Goal: Task Accomplishment & Management: Complete application form

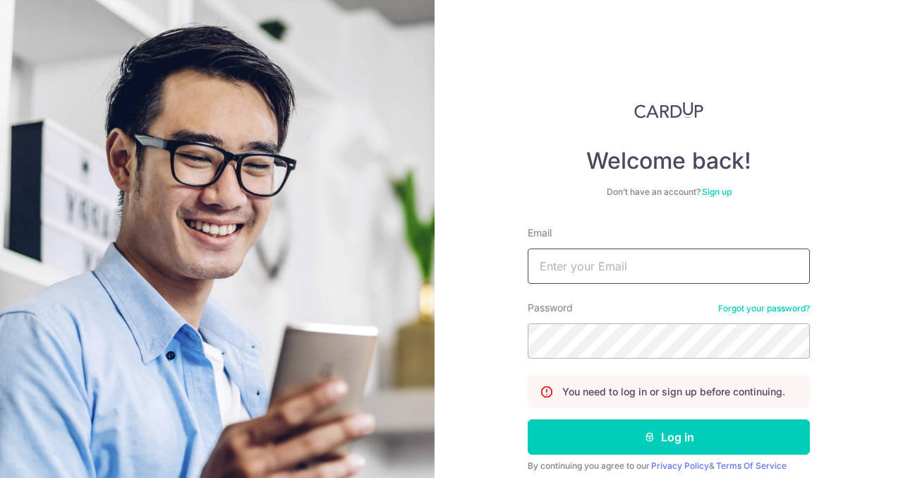
click at [612, 267] on input "Email" at bounding box center [669, 265] width 282 height 35
type input "XIUXIN@WHL.COM.SG"
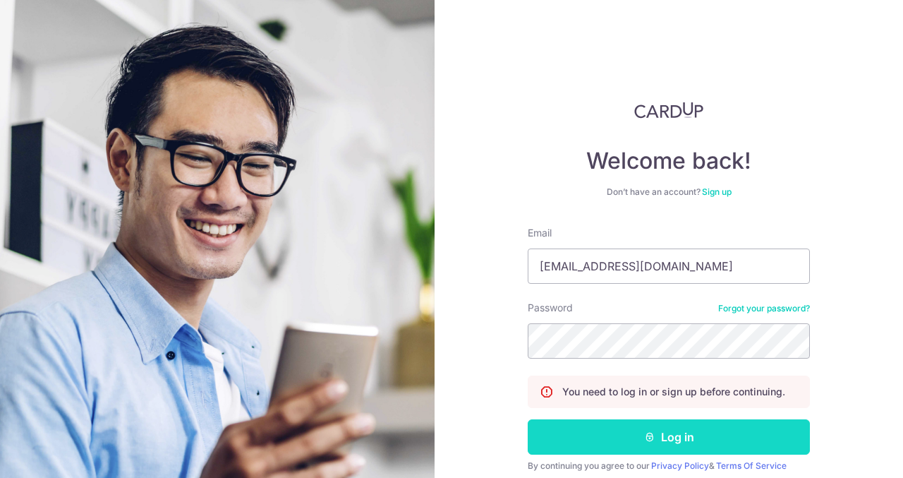
click at [663, 437] on button "Log in" at bounding box center [669, 436] width 282 height 35
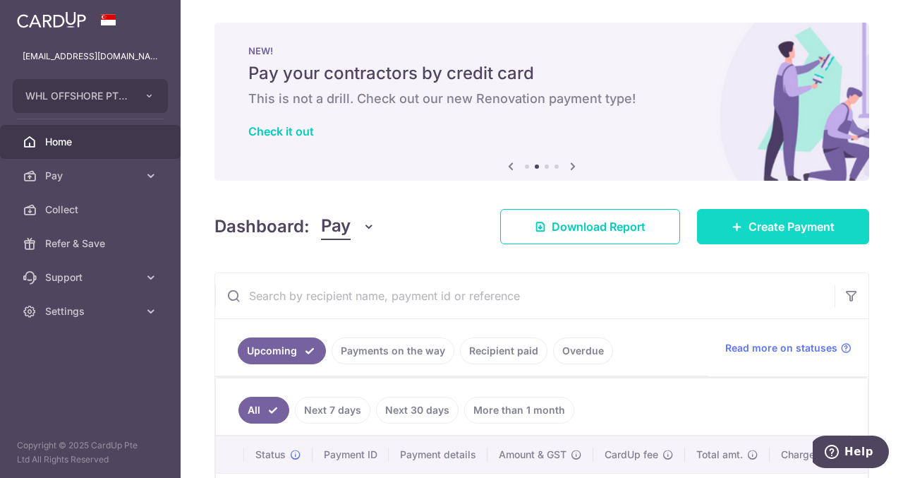
click at [779, 231] on span "Create Payment" at bounding box center [792, 226] width 86 height 17
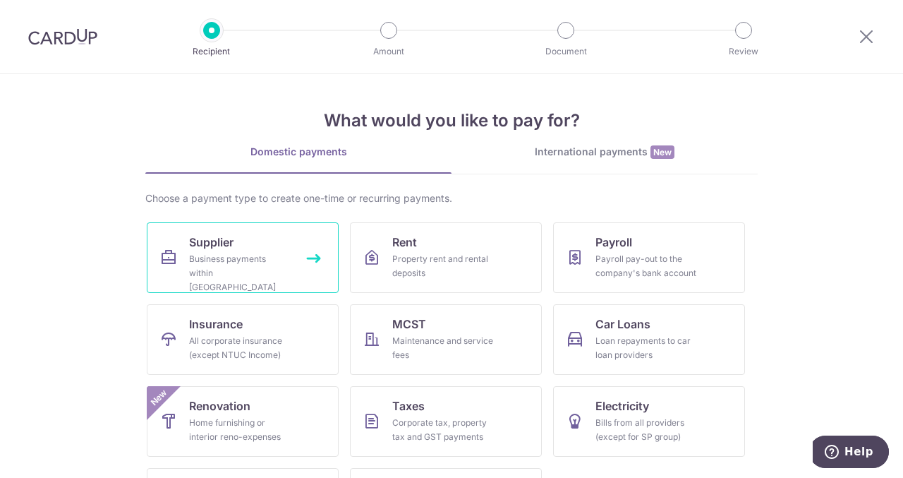
click at [226, 260] on div "Business payments within Singapore" at bounding box center [240, 273] width 102 height 42
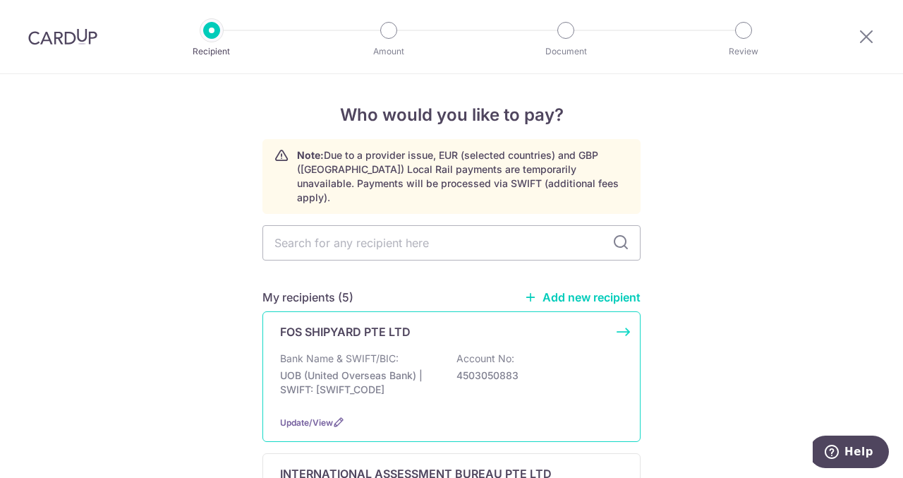
click at [373, 351] on p "Bank Name & SWIFT/BIC:" at bounding box center [339, 358] width 119 height 14
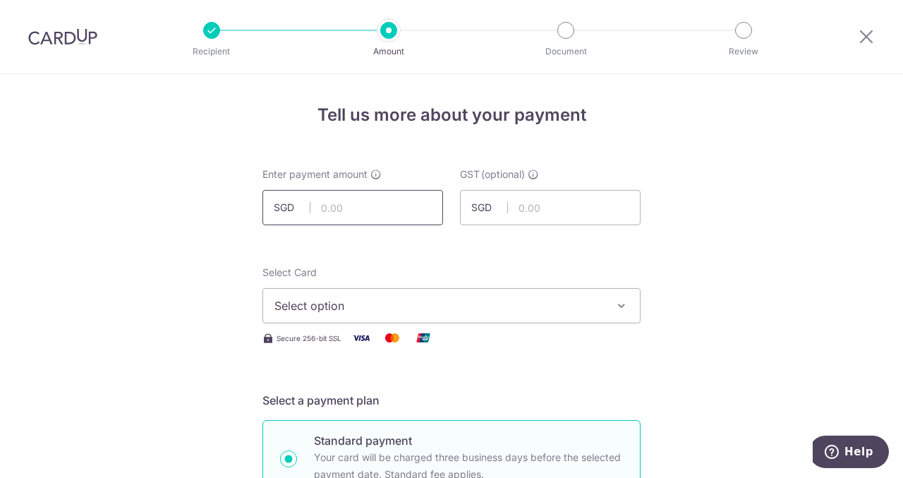
click at [352, 202] on input "text" at bounding box center [352, 207] width 181 height 35
type input "3,677.66"
click at [617, 306] on icon "button" at bounding box center [622, 305] width 14 height 14
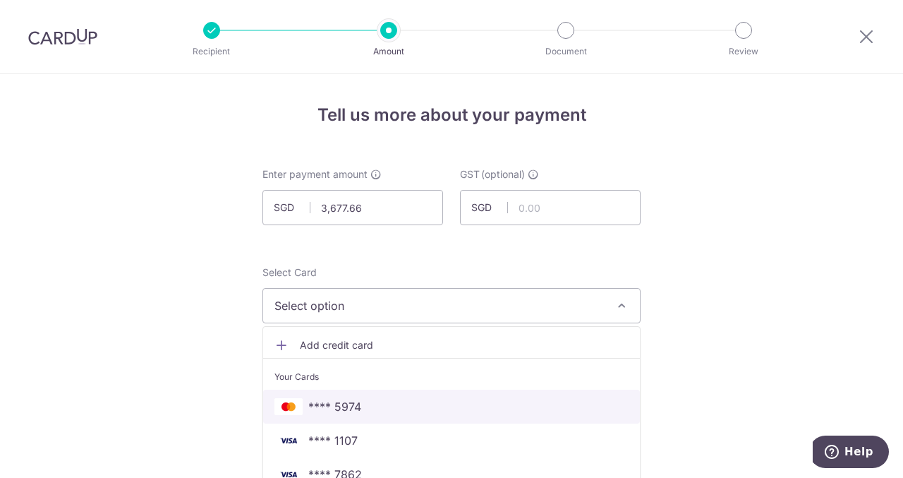
scroll to position [141, 0]
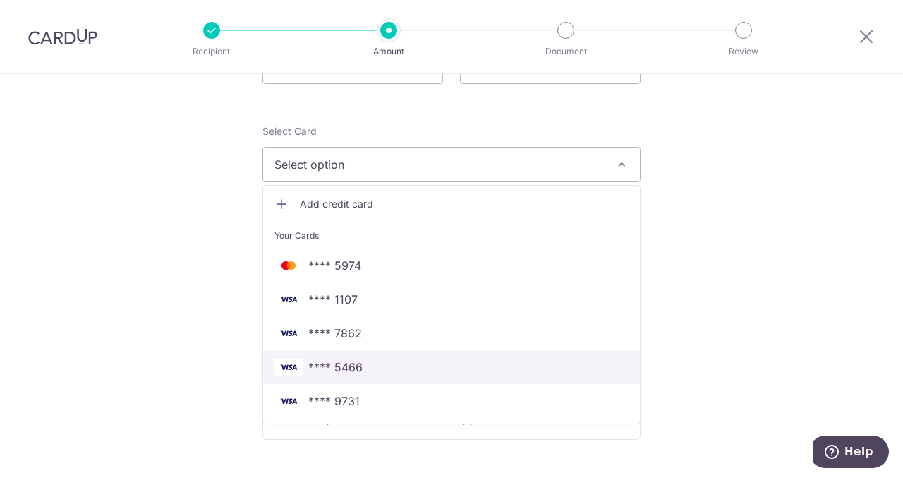
click at [346, 366] on span "**** 5466" at bounding box center [335, 366] width 54 height 17
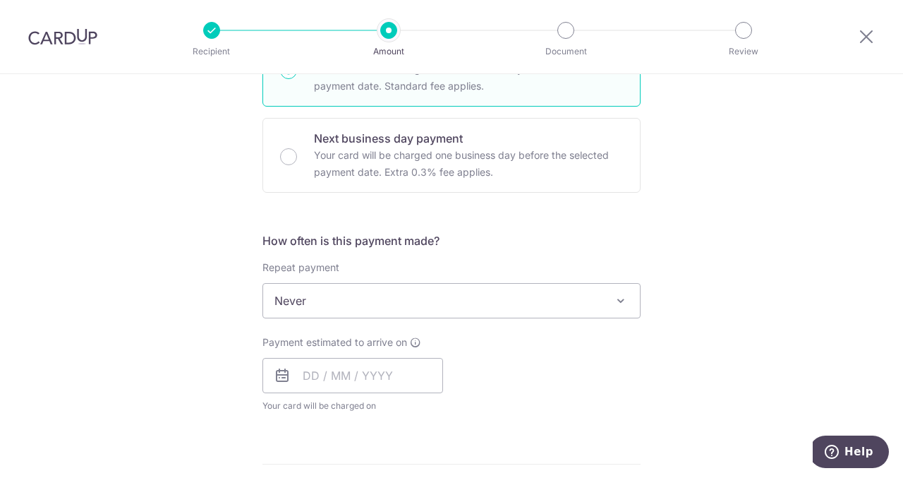
scroll to position [423, 0]
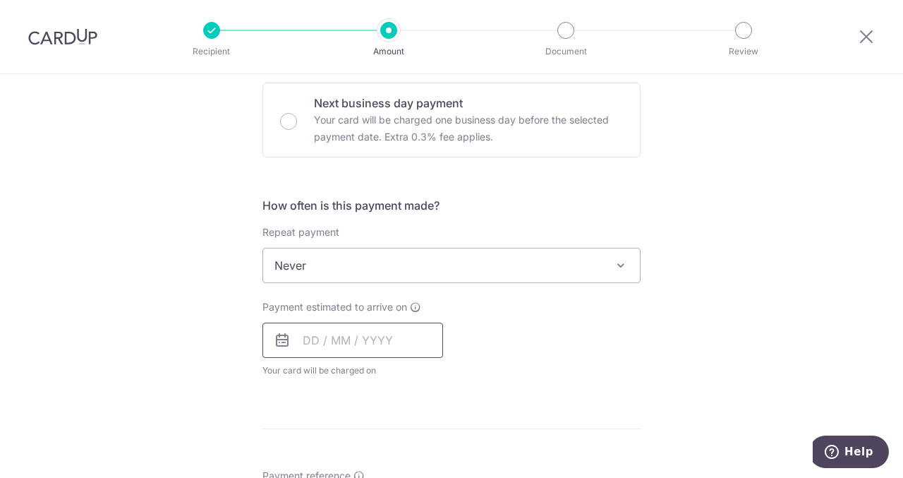
click at [382, 348] on input "text" at bounding box center [352, 339] width 181 height 35
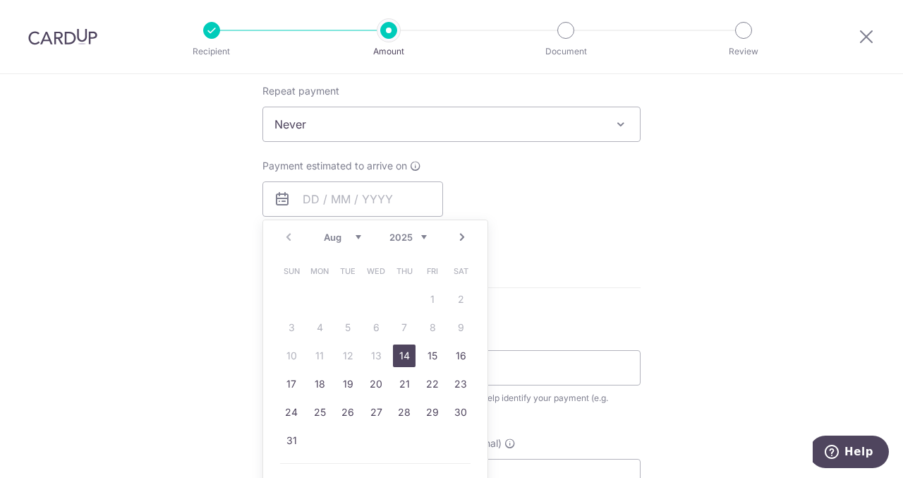
click at [399, 348] on link "14" at bounding box center [404, 355] width 23 height 23
type input "14/08/2025"
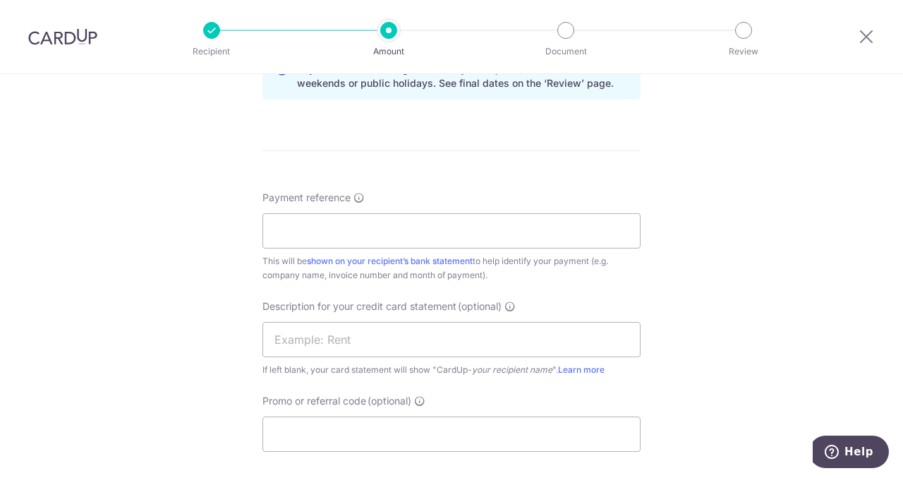
scroll to position [776, 0]
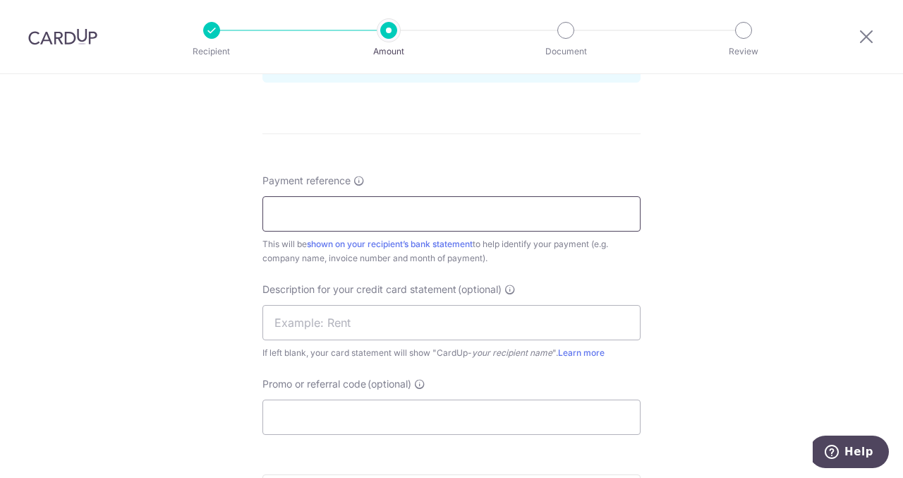
click at [350, 215] on input "Payment reference" at bounding box center [451, 213] width 378 height 35
click at [318, 210] on input "FSR2502001,2501001" at bounding box center [451, 213] width 378 height 35
click at [366, 210] on input "FSR2508001,2501001" at bounding box center [451, 213] width 378 height 35
type input "FSR2508001,2507001"
click at [737, 298] on div "Tell us more about your payment Enter payment amount SGD 3,677.66 3677.66 GST (…" at bounding box center [451, 12] width 903 height 1429
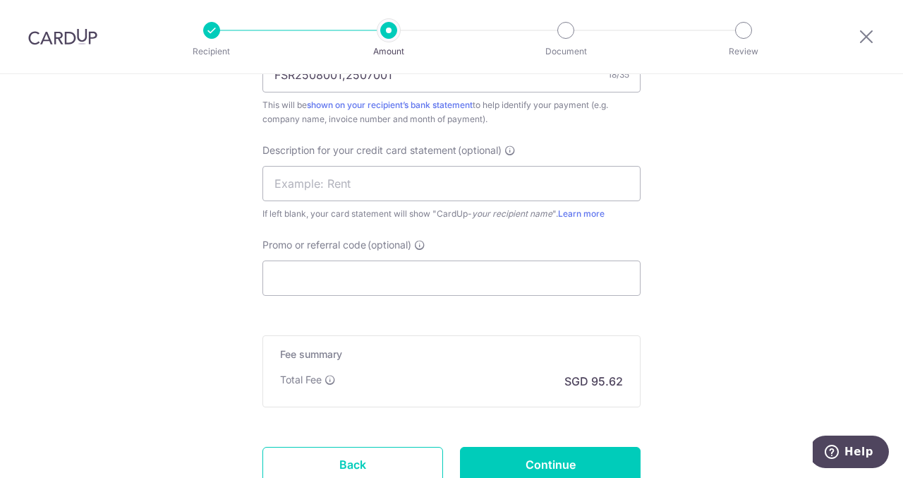
scroll to position [917, 0]
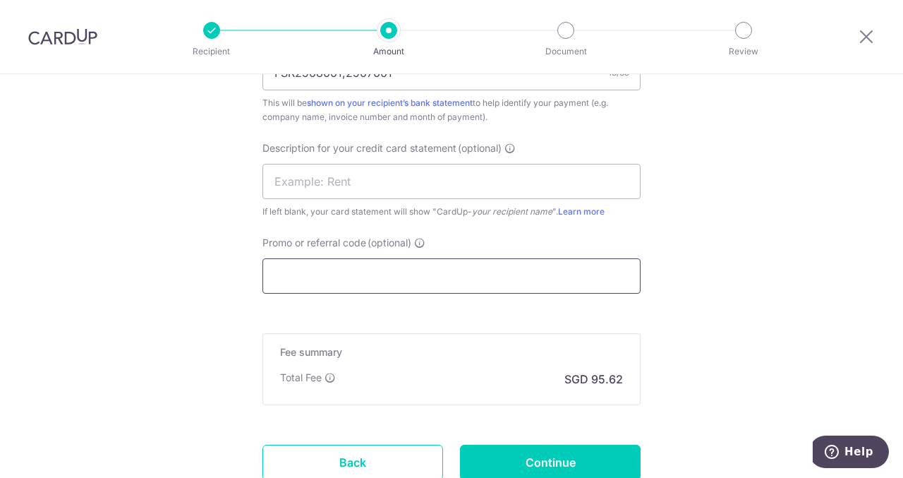
click at [380, 265] on input "Promo or referral code (optional)" at bounding box center [451, 275] width 378 height 35
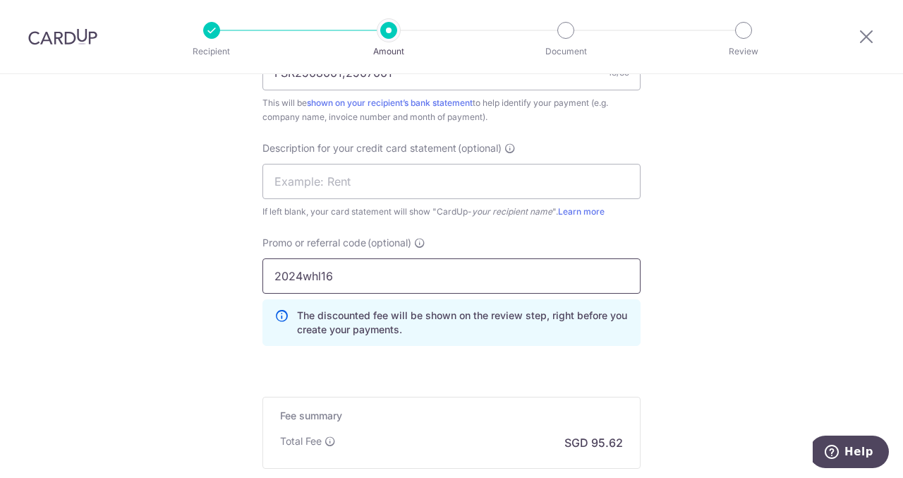
type input "2024whl16"
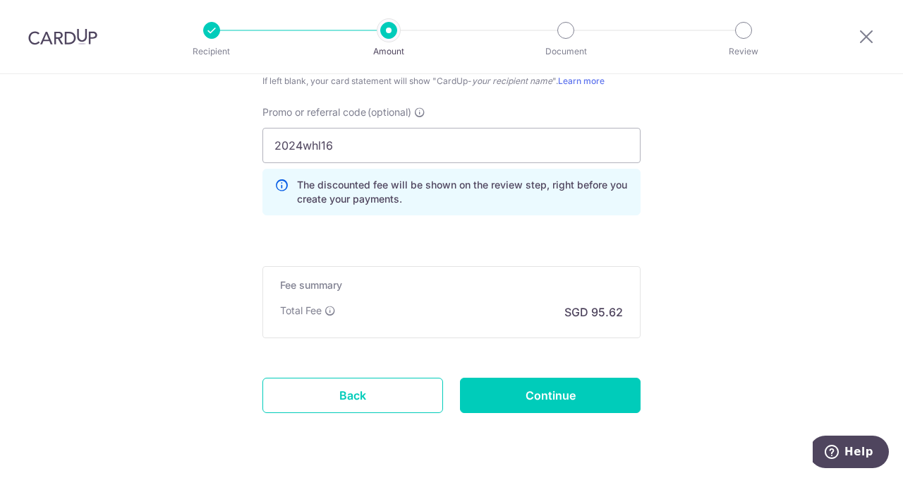
scroll to position [1084, 0]
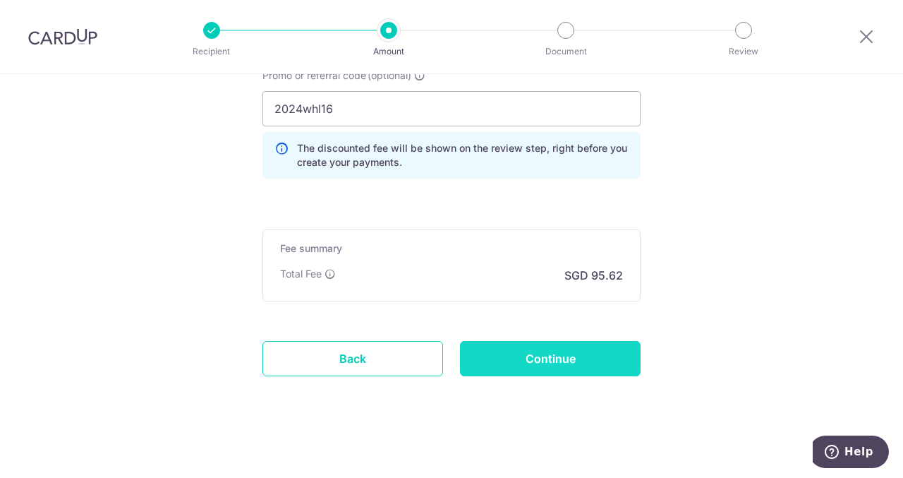
click at [526, 350] on input "Continue" at bounding box center [550, 358] width 181 height 35
type input "Create Schedule"
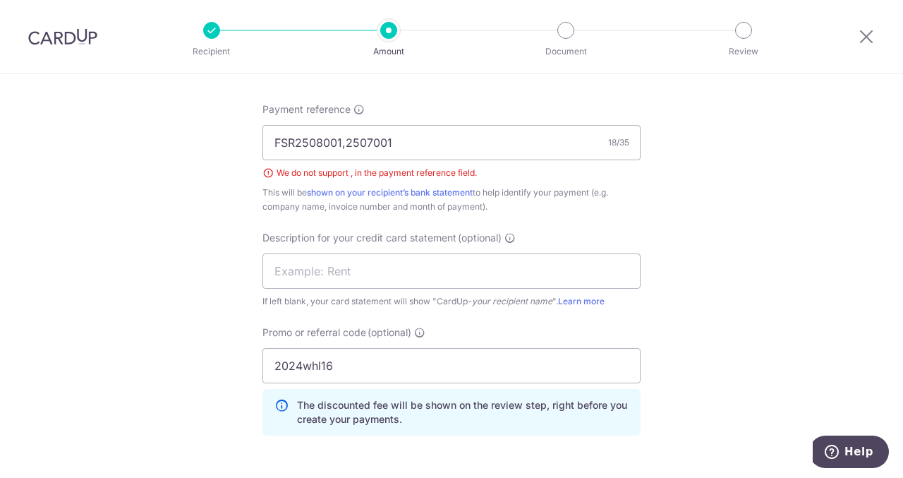
scroll to position [796, 0]
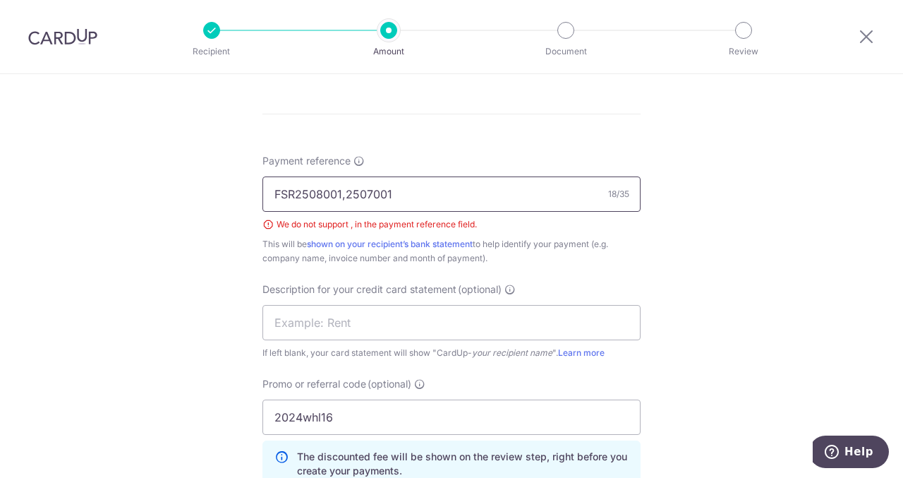
click at [342, 195] on input "FSR2508001,2507001" at bounding box center [451, 193] width 378 height 35
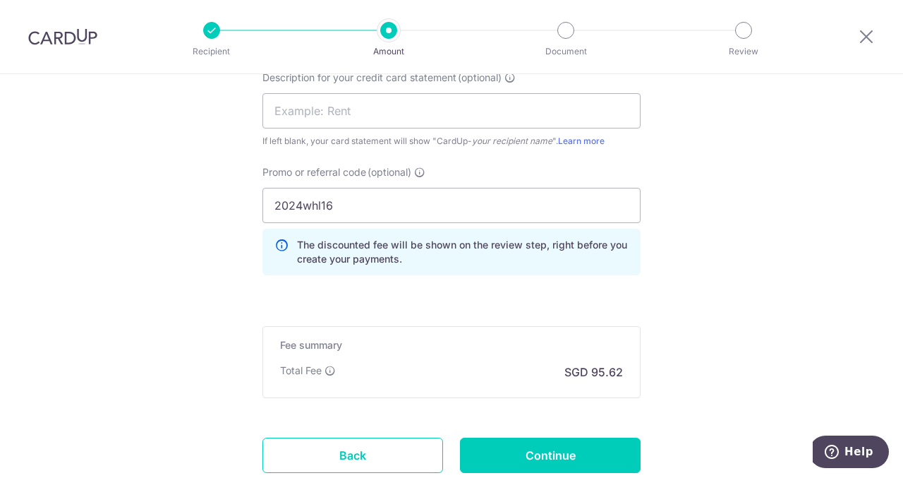
scroll to position [1078, 0]
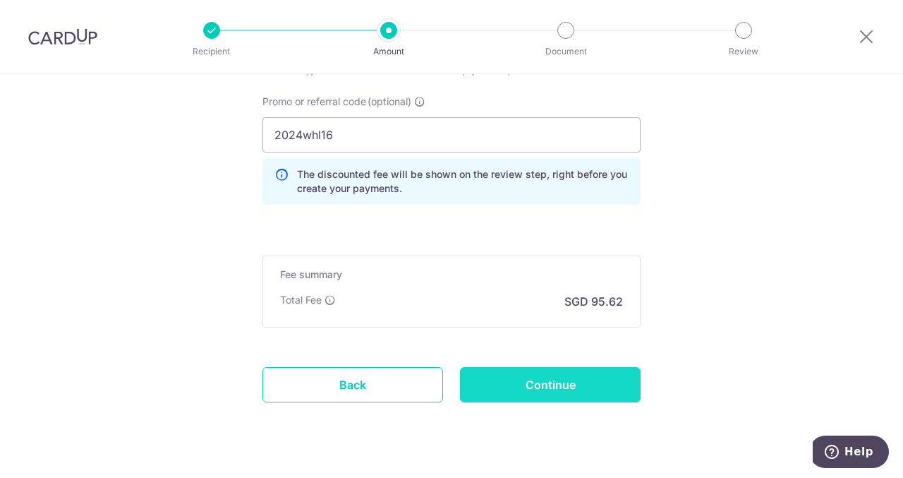
type input "FSR2508001 2507001"
click at [548, 382] on input "Continue" at bounding box center [550, 384] width 181 height 35
type input "Create Schedule"
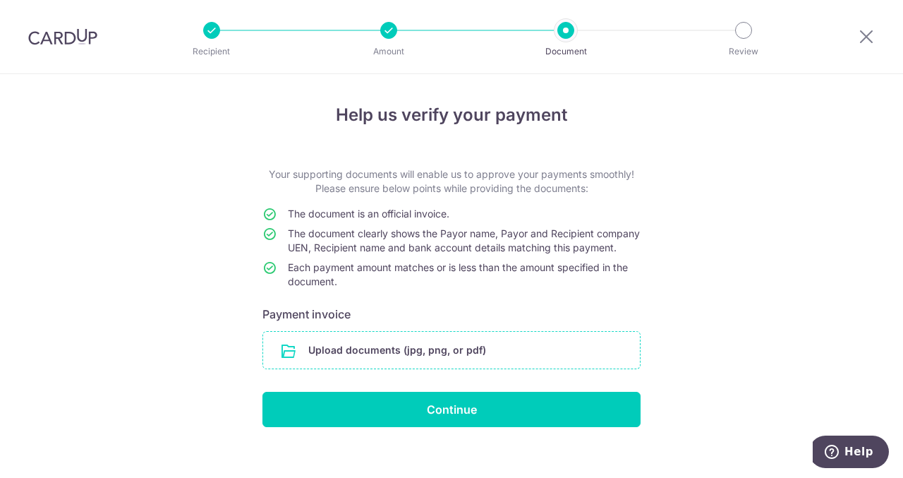
click at [448, 363] on input "file" at bounding box center [451, 350] width 377 height 37
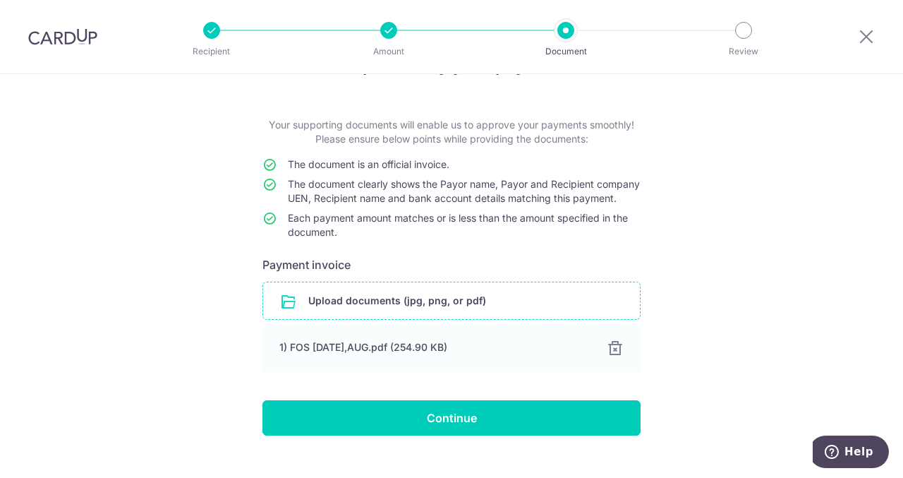
scroll to position [86, 0]
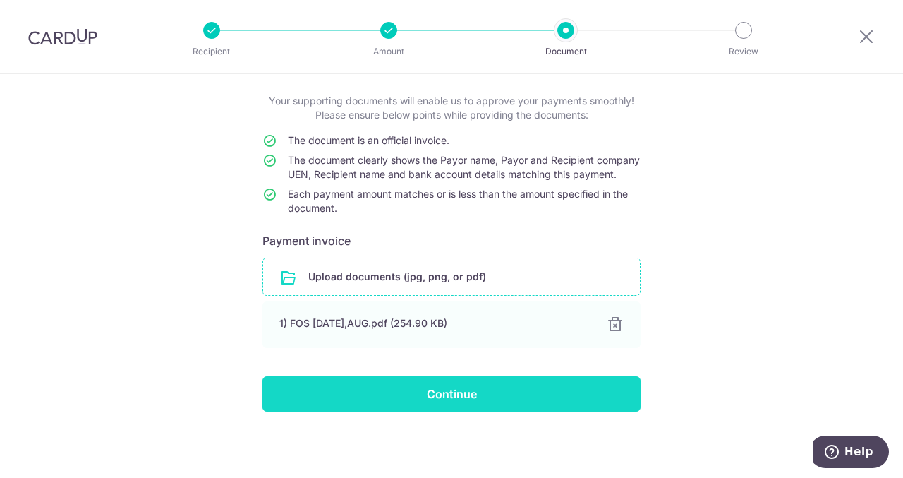
click at [450, 394] on input "Continue" at bounding box center [451, 393] width 378 height 35
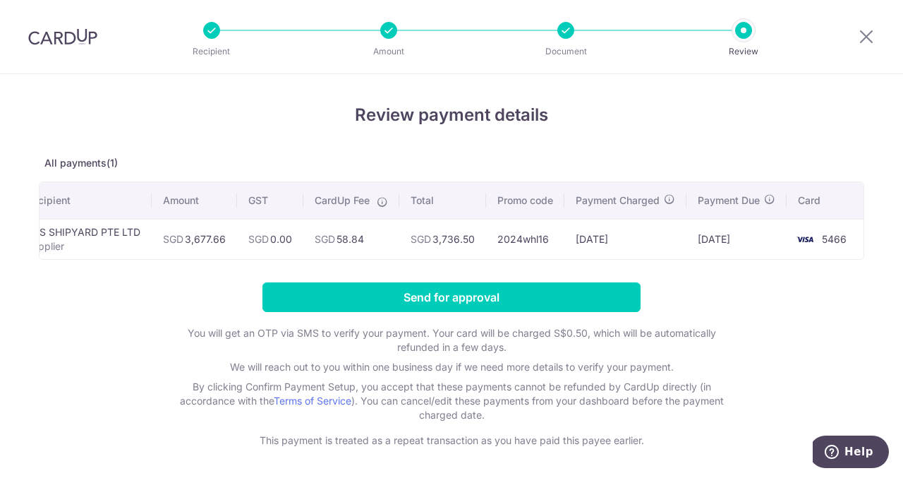
scroll to position [0, 37]
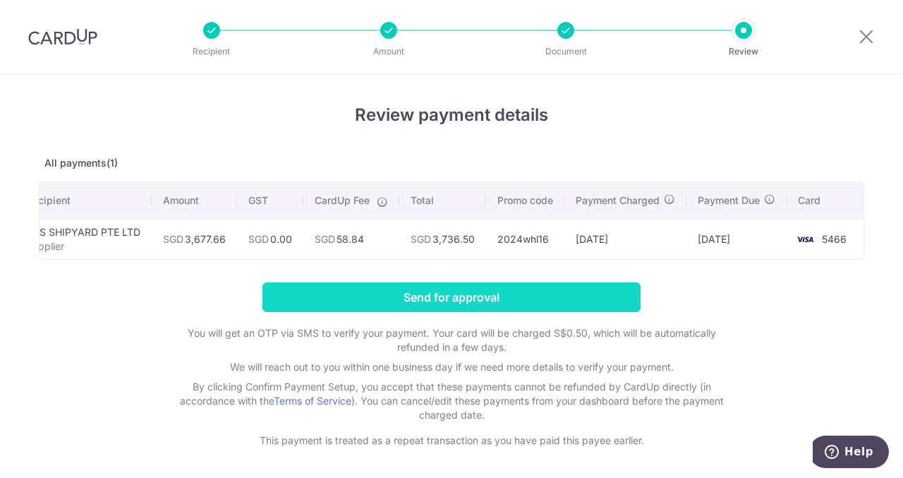
click at [445, 302] on input "Send for approval" at bounding box center [451, 297] width 378 height 30
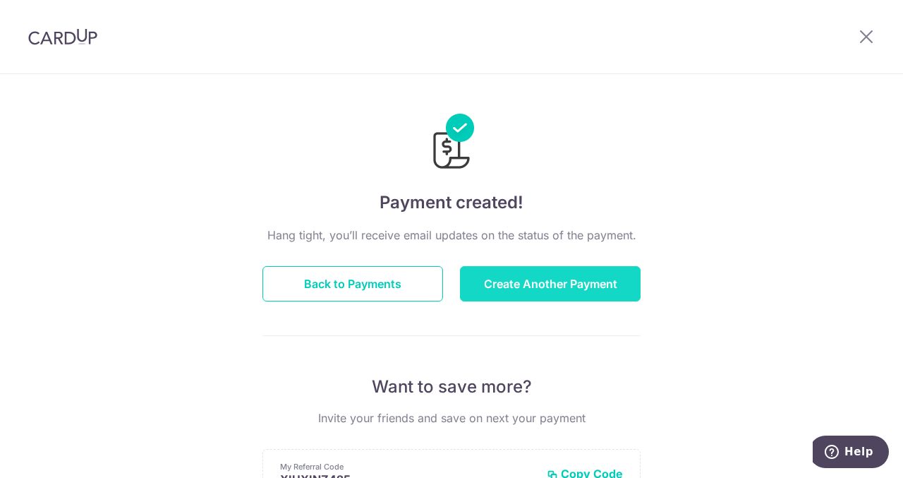
click at [570, 286] on button "Create Another Payment" at bounding box center [550, 283] width 181 height 35
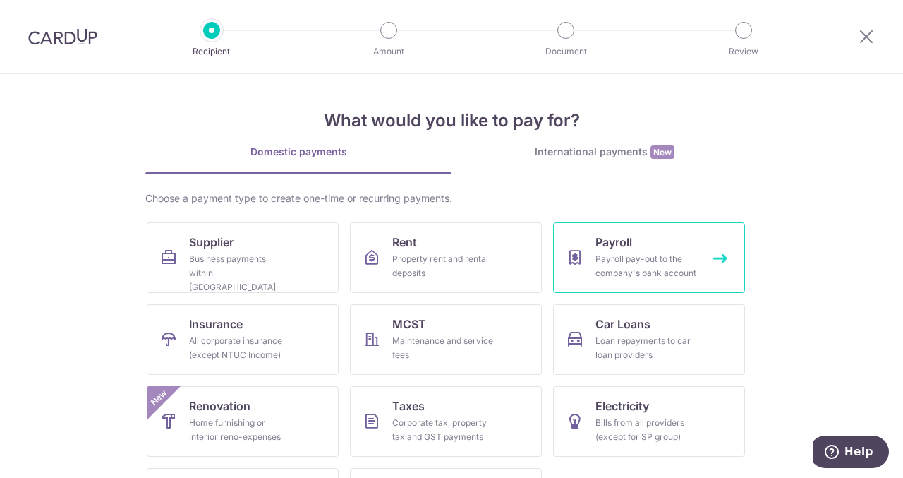
click at [646, 262] on div "Payroll pay-out to the company's bank account" at bounding box center [646, 266] width 102 height 28
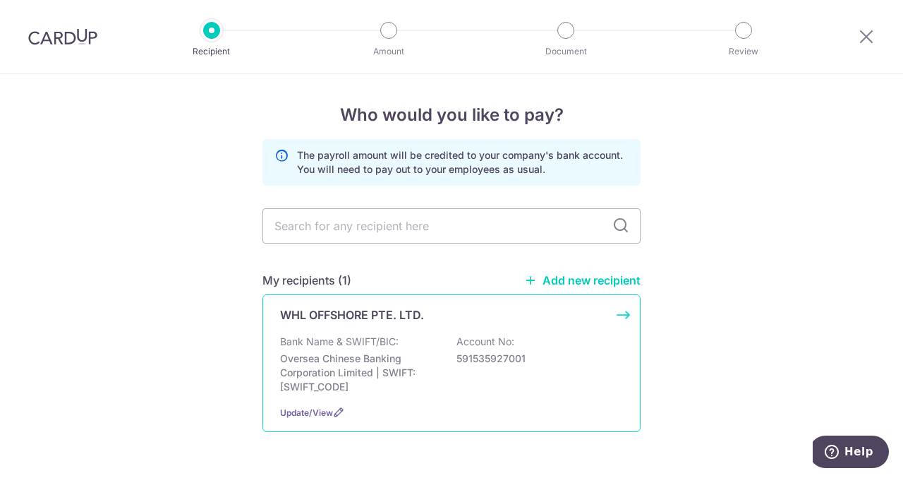
click at [392, 368] on p "Oversea Chinese Banking Corporation Limited | SWIFT: [SWIFT_CODE]" at bounding box center [359, 372] width 158 height 42
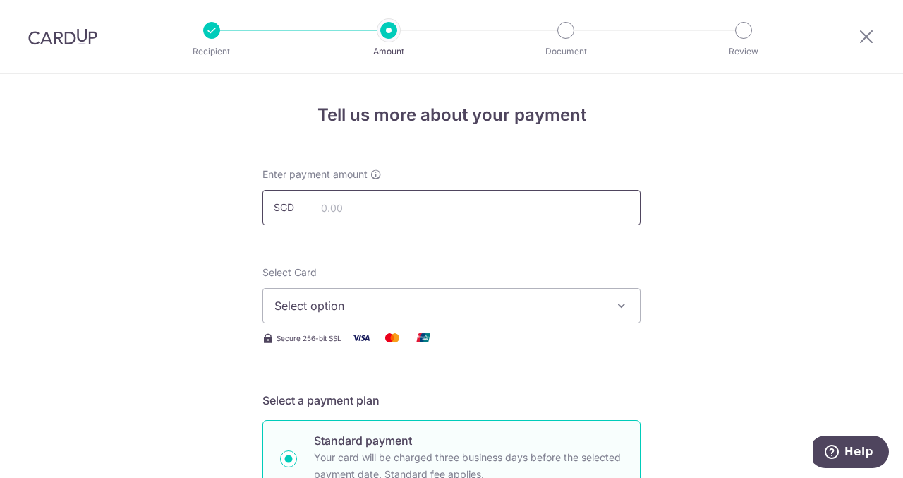
click at [357, 220] on input "text" at bounding box center [451, 207] width 378 height 35
type input "17,342.15"
click at [620, 308] on icon "button" at bounding box center [622, 305] width 14 height 14
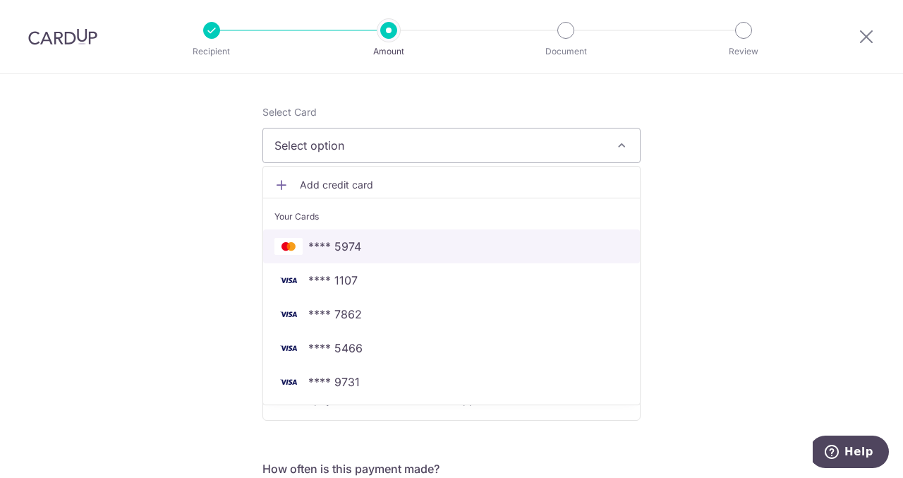
scroll to position [212, 0]
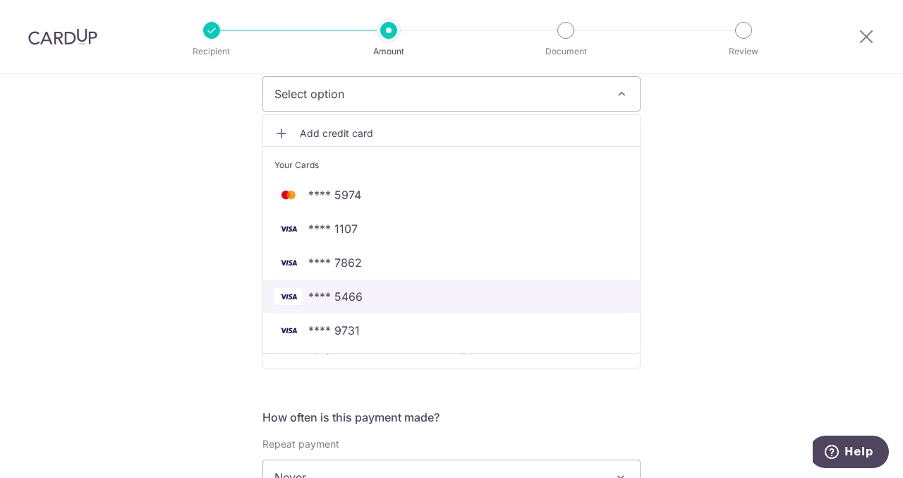
click at [331, 296] on span "**** 5466" at bounding box center [335, 296] width 54 height 17
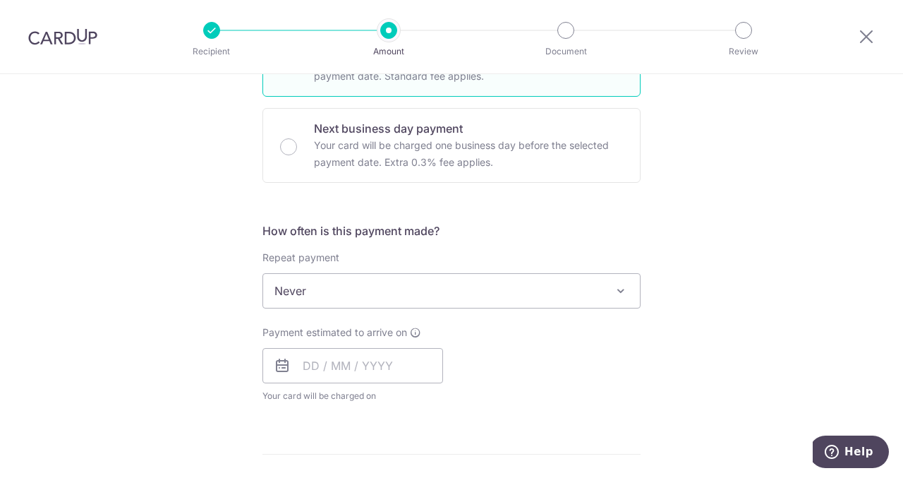
scroll to position [423, 0]
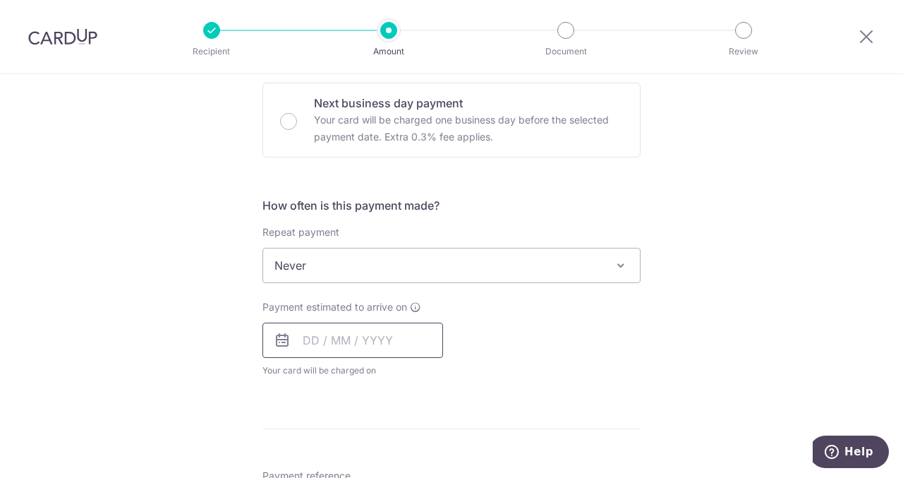
click at [340, 342] on input "text" at bounding box center [352, 339] width 181 height 35
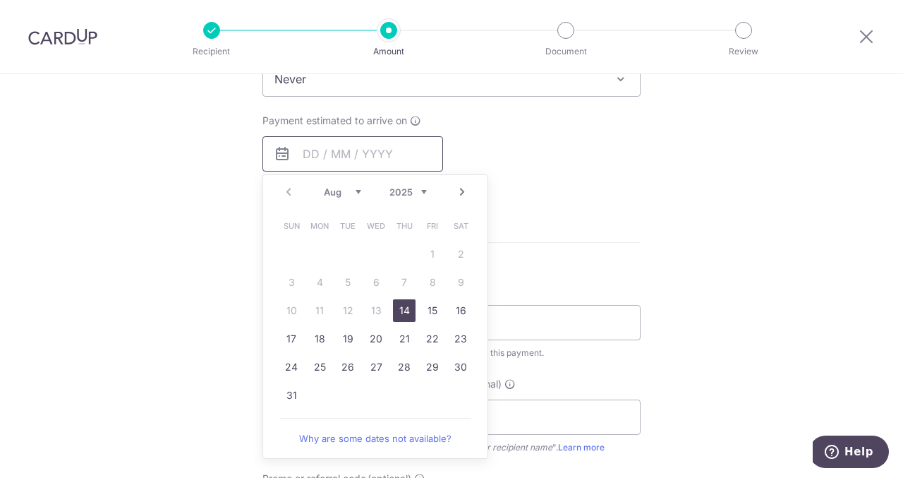
scroll to position [635, 0]
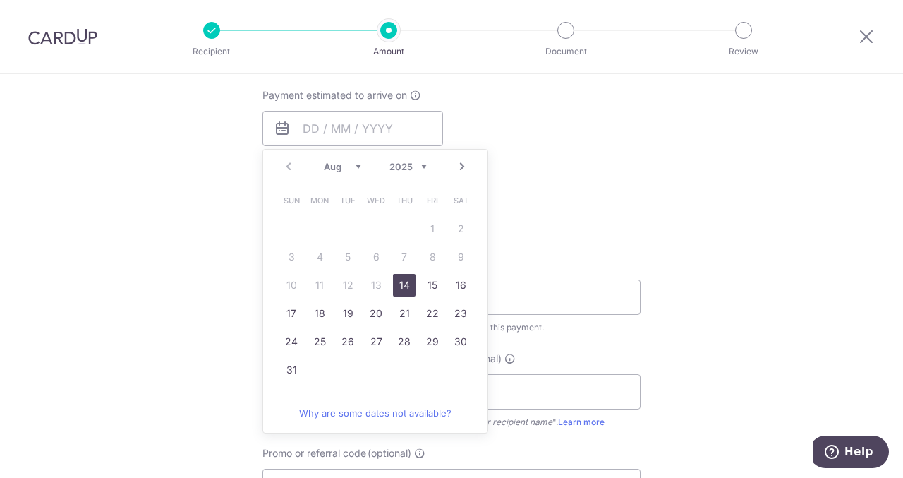
click at [405, 276] on link "14" at bounding box center [404, 285] width 23 height 23
type input "14/08/2025"
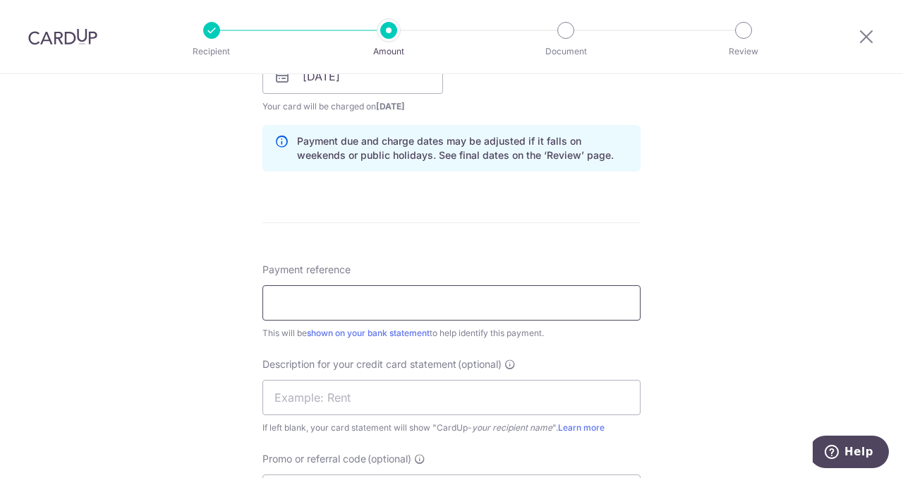
scroll to position [706, 0]
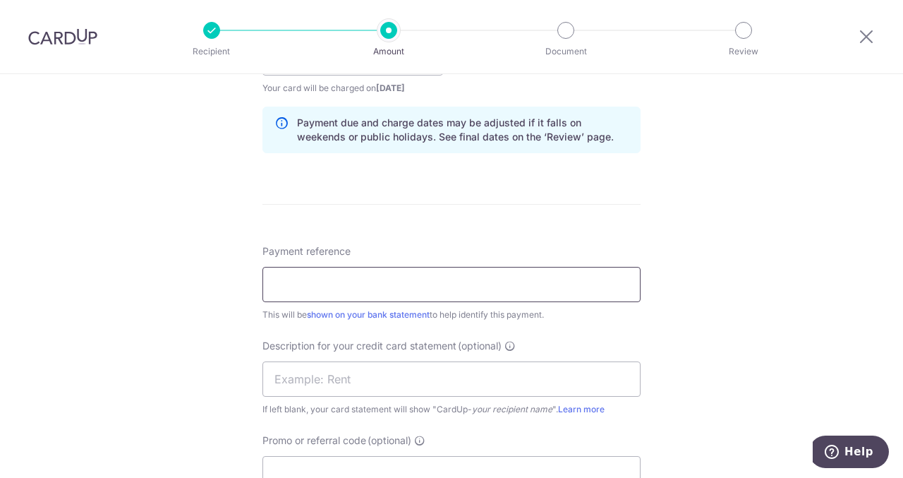
click at [377, 280] on input "Payment reference" at bounding box center [451, 284] width 378 height 35
type input "WORKERS SALARY"
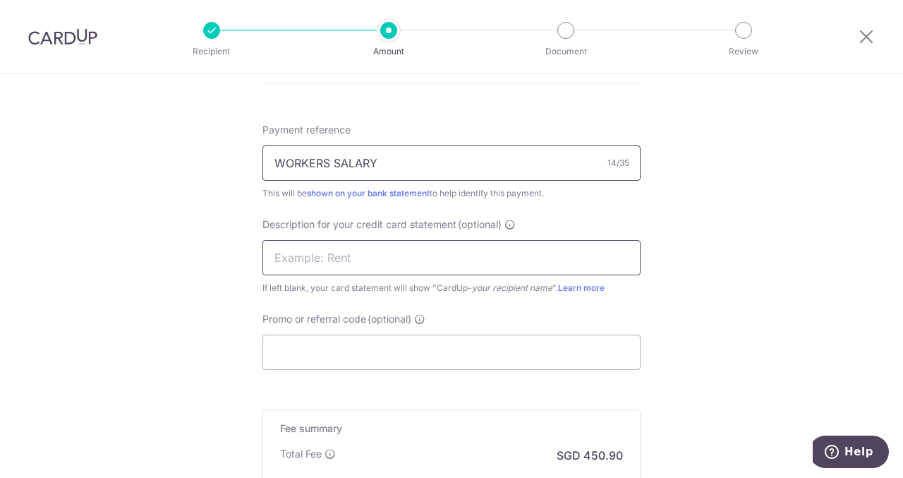
scroll to position [847, 0]
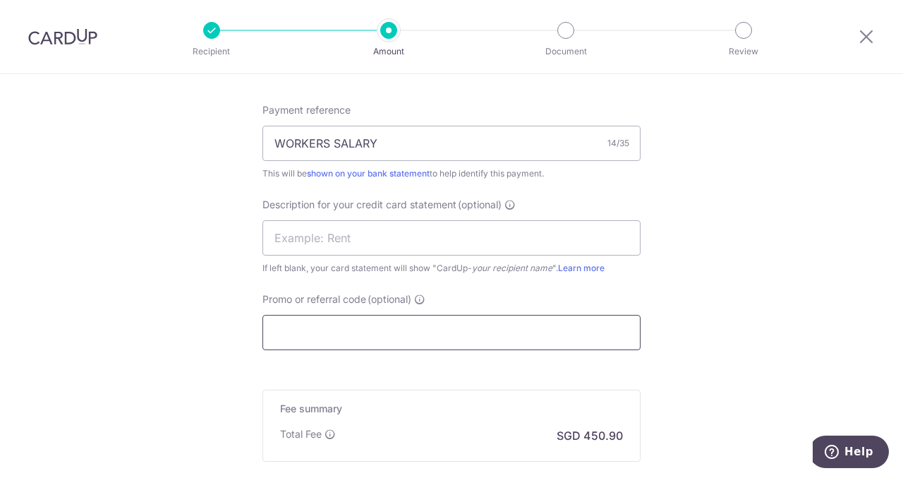
click at [351, 329] on input "Promo or referral code (optional)" at bounding box center [451, 332] width 378 height 35
type input "2024whl16"
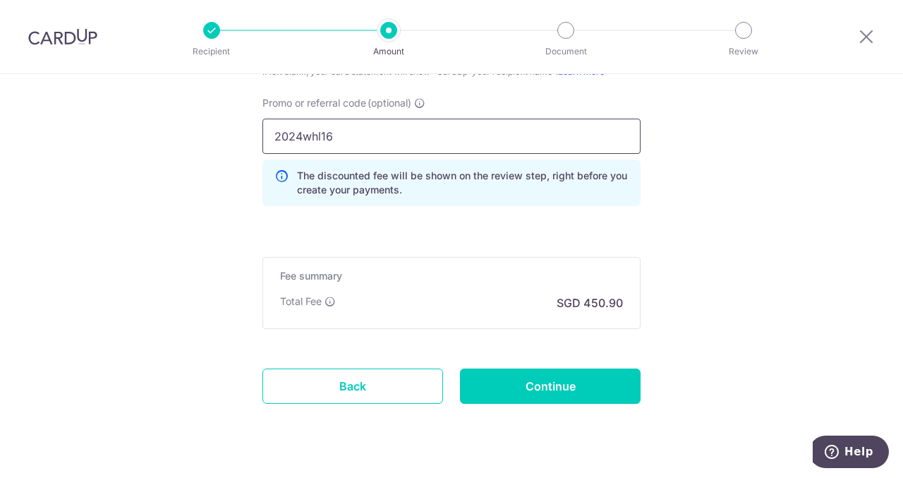
scroll to position [1046, 0]
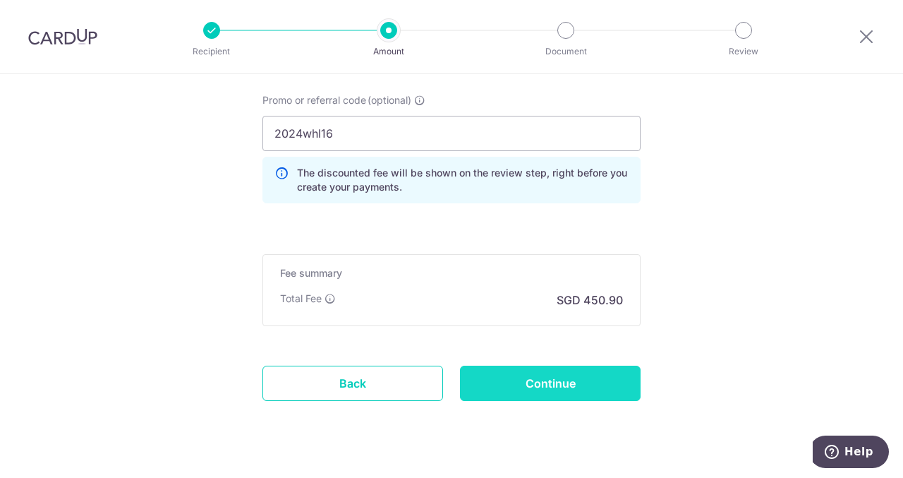
click at [539, 380] on input "Continue" at bounding box center [550, 382] width 181 height 35
type input "Create Schedule"
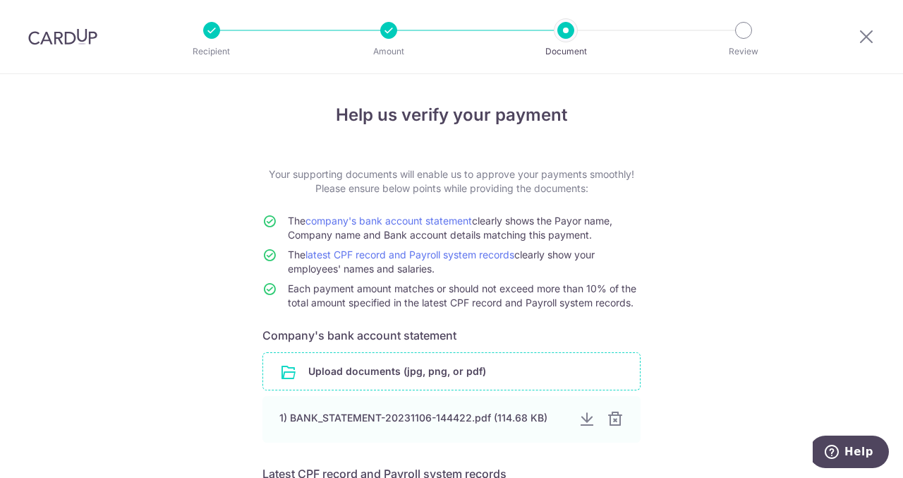
click at [382, 373] on input "file" at bounding box center [451, 371] width 377 height 37
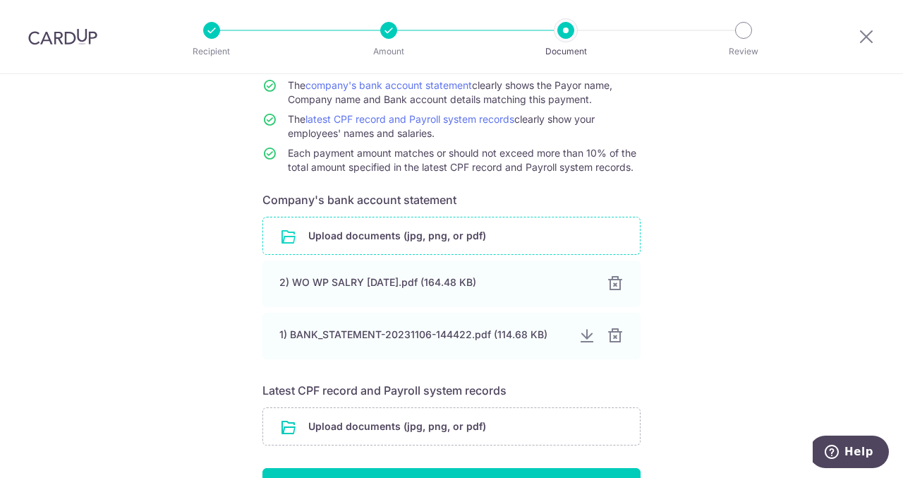
scroll to position [212, 0]
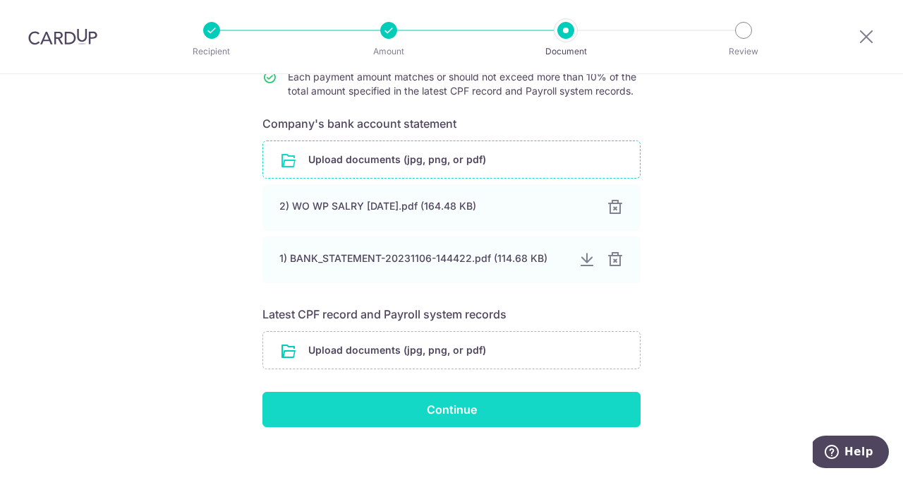
click at [442, 411] on input "Continue" at bounding box center [451, 409] width 378 height 35
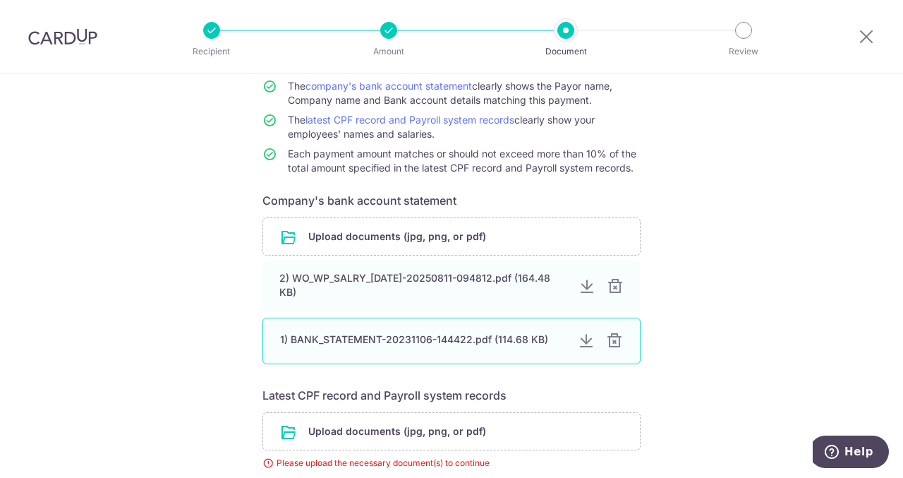
scroll to position [205, 0]
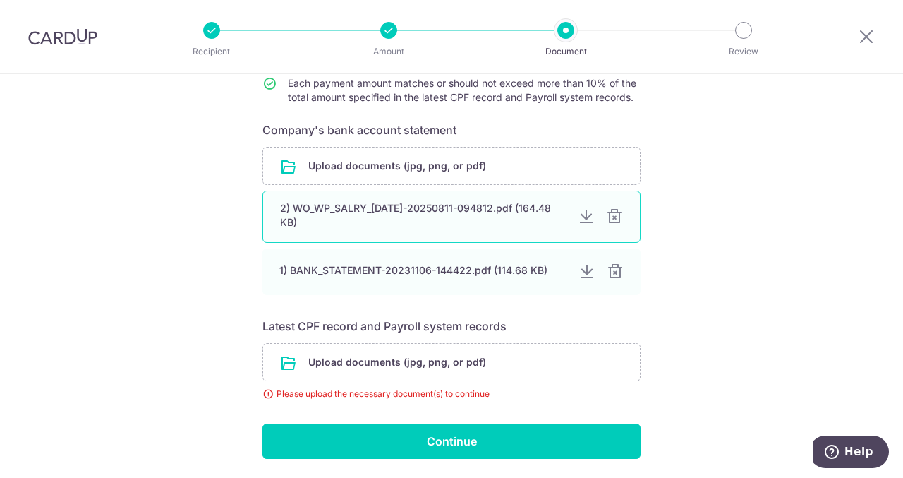
click at [612, 217] on div at bounding box center [614, 216] width 17 height 17
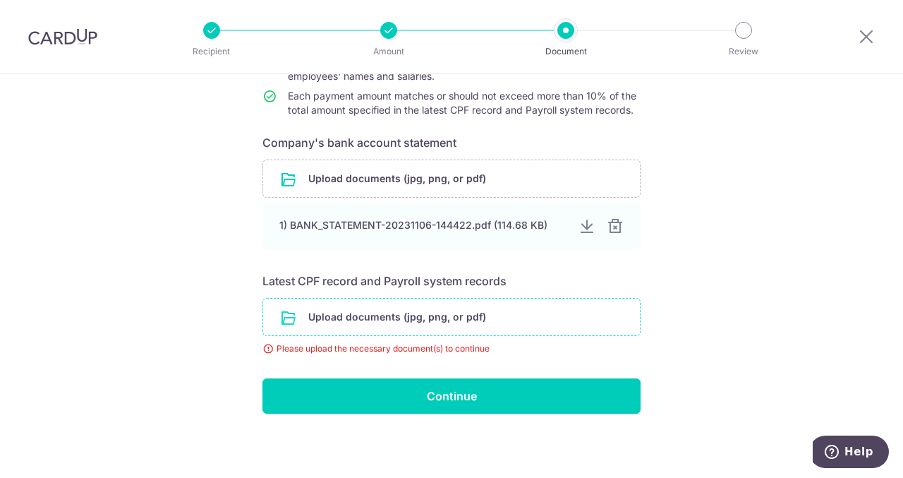
click at [407, 318] on input "file" at bounding box center [451, 316] width 377 height 37
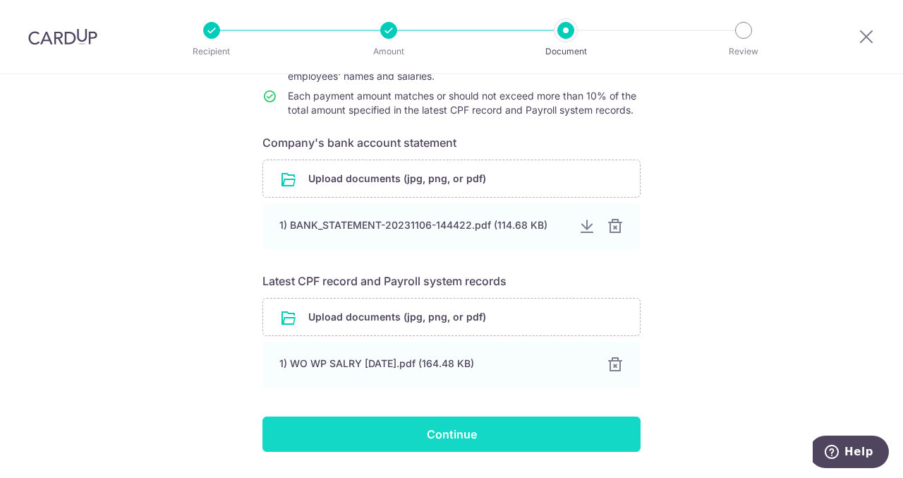
click at [447, 434] on input "Continue" at bounding box center [451, 433] width 378 height 35
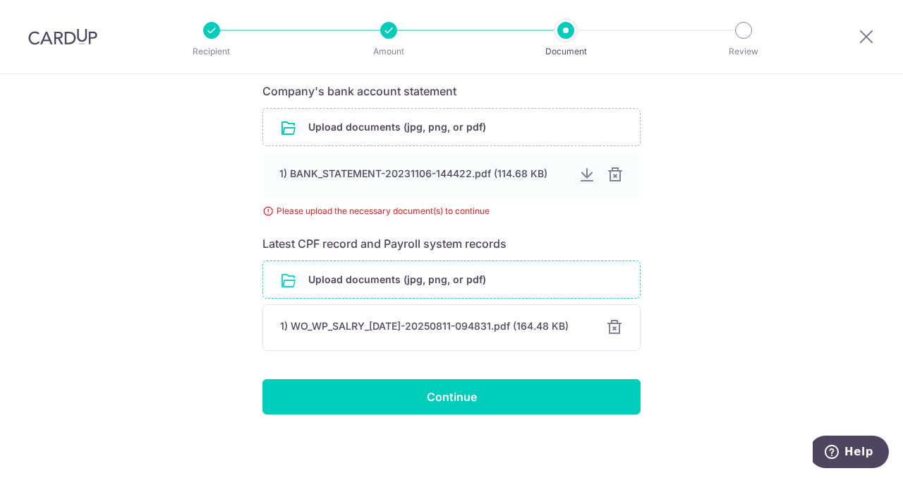
scroll to position [245, 0]
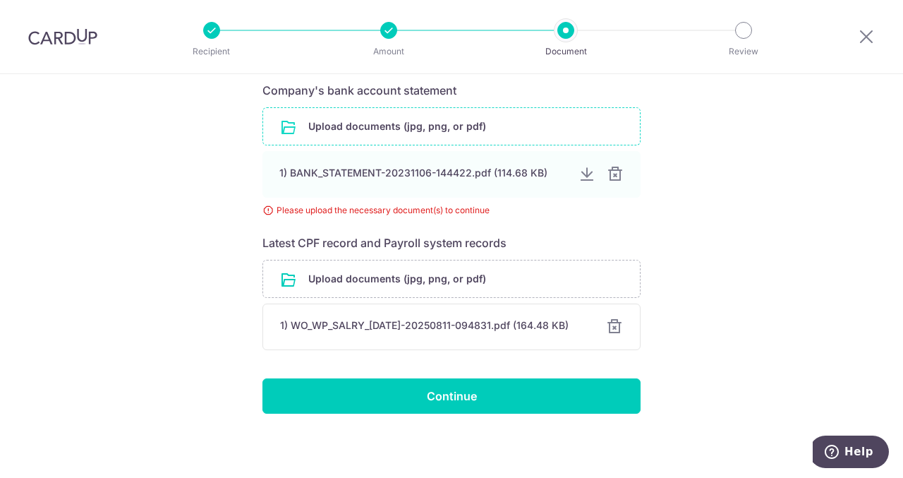
click at [476, 131] on input "file" at bounding box center [451, 126] width 377 height 37
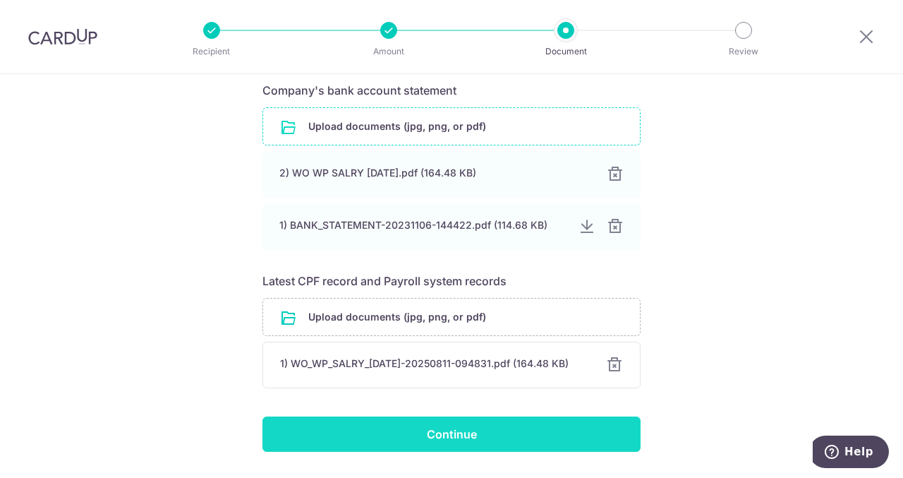
click at [452, 428] on input "Continue" at bounding box center [451, 433] width 378 height 35
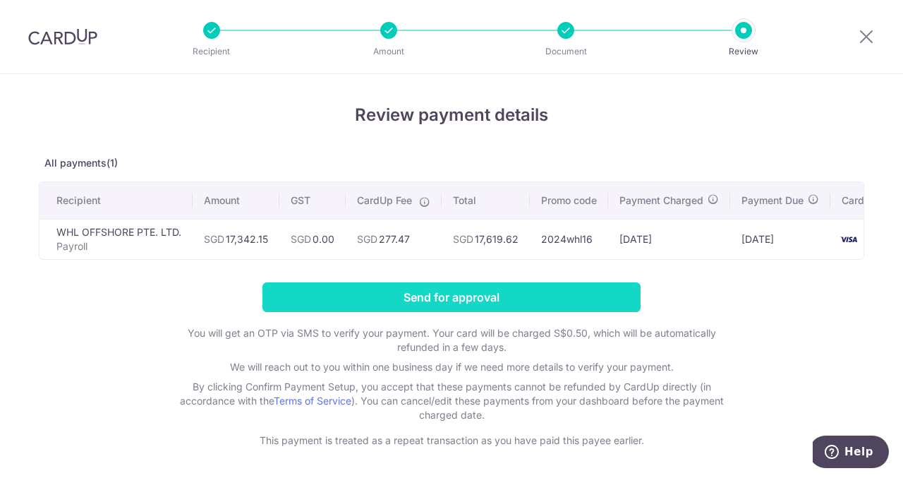
drag, startPoint x: 456, startPoint y: 303, endPoint x: 544, endPoint y: 303, distance: 87.5
click at [544, 303] on input "Send for approval" at bounding box center [451, 297] width 378 height 30
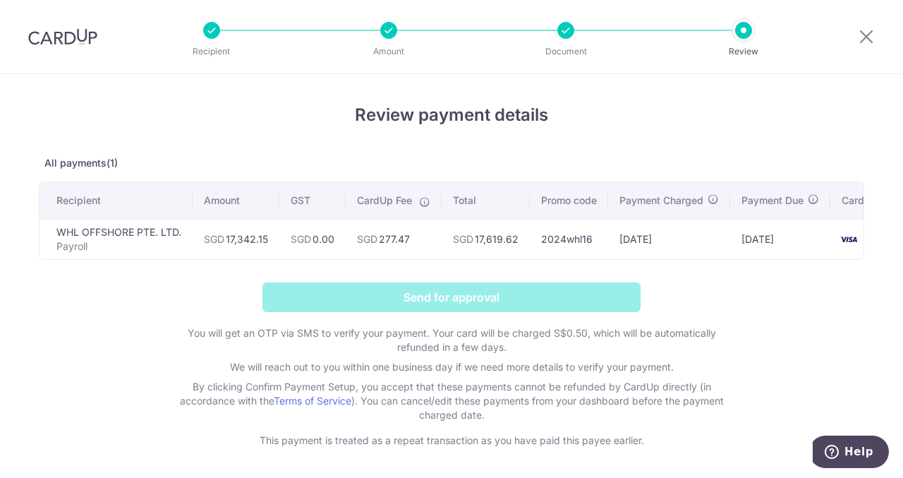
click at [434, 304] on form "Send for approval You will get an OTP via SMS to verify your payment. Your card…" at bounding box center [452, 364] width 826 height 165
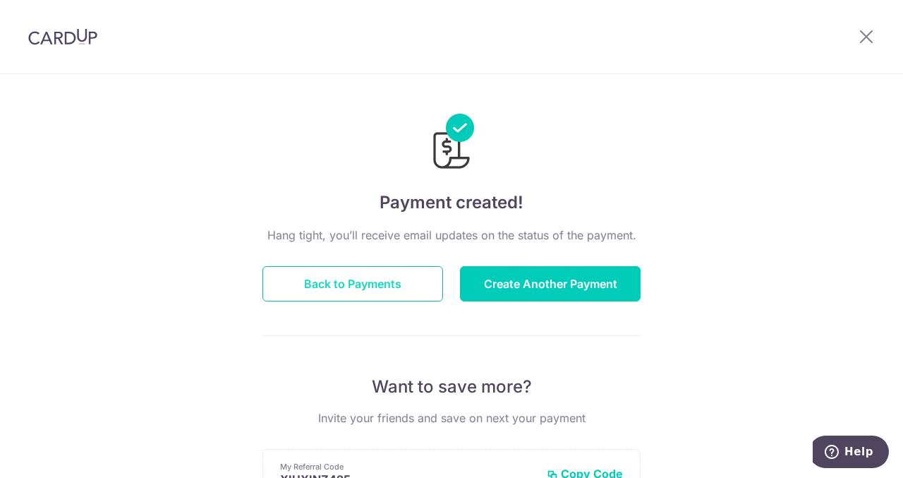
click at [323, 277] on button "Back to Payments" at bounding box center [352, 283] width 181 height 35
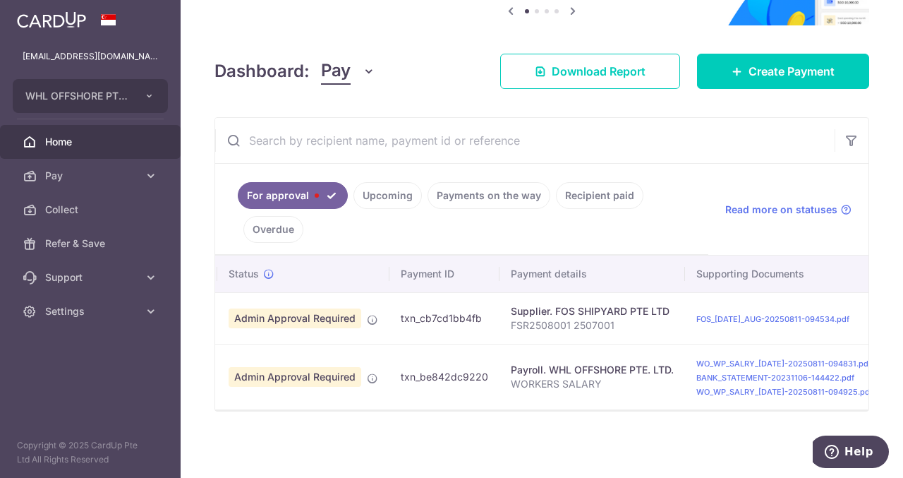
scroll to position [0, 20]
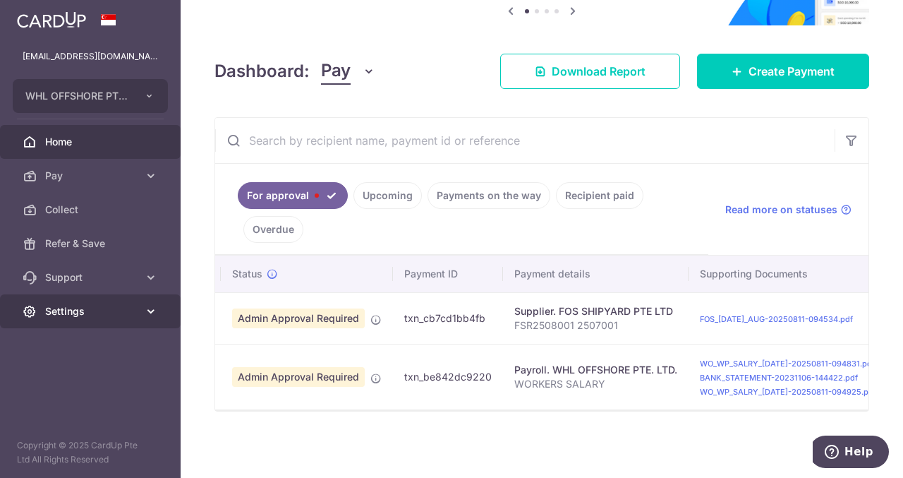
click at [151, 310] on icon at bounding box center [151, 311] width 14 height 14
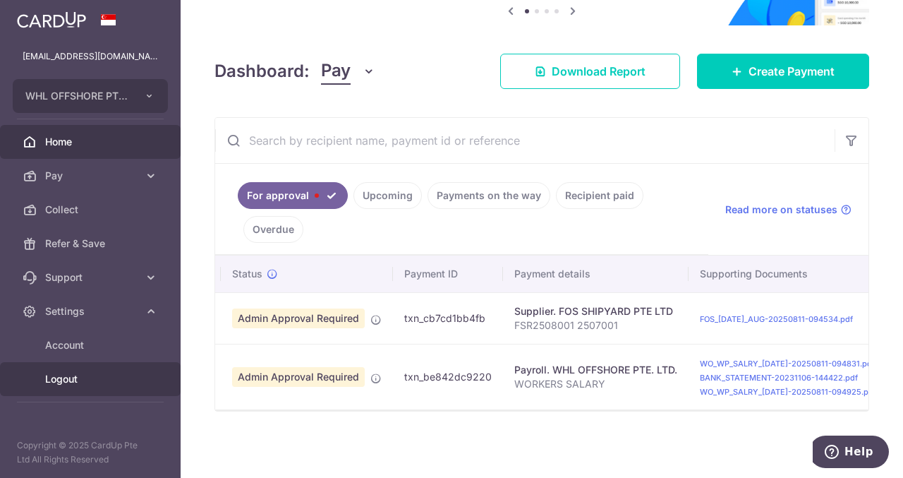
click at [64, 375] on span "Logout" at bounding box center [91, 379] width 93 height 14
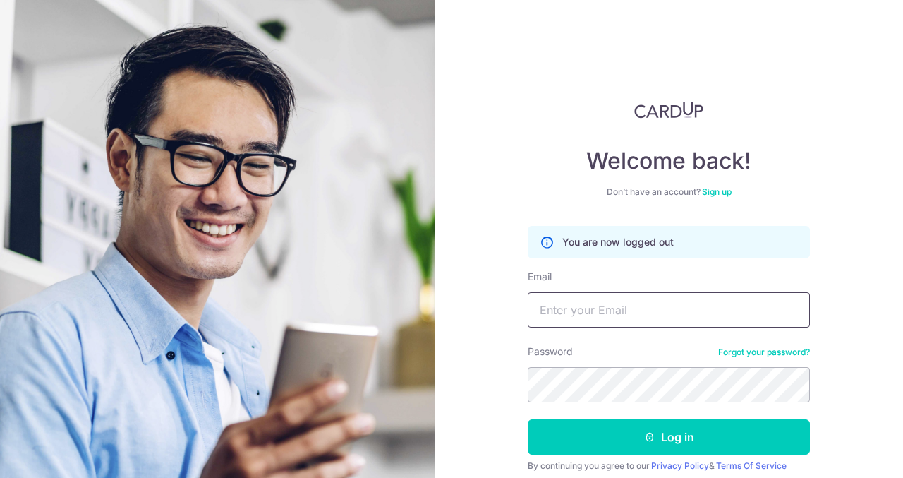
click at [693, 308] on input "Email" at bounding box center [669, 309] width 282 height 35
type input "[EMAIL_ADDRESS][DOMAIN_NAME]"
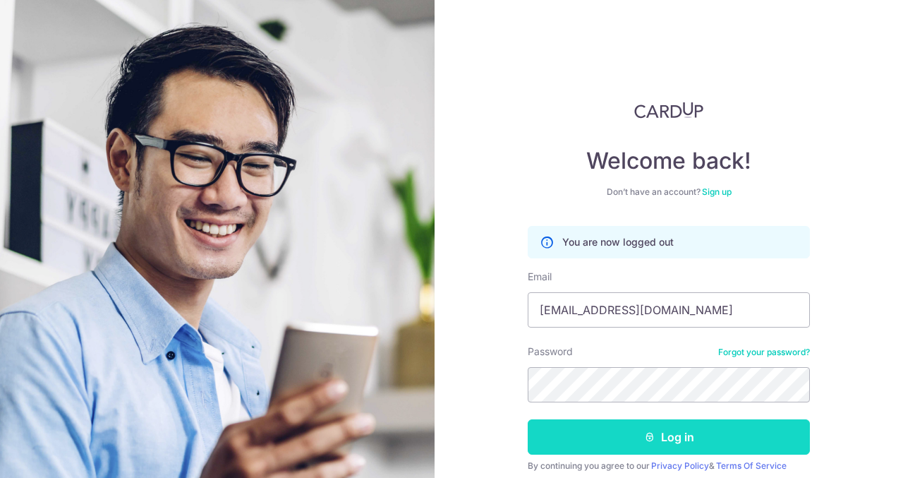
click at [670, 435] on button "Log in" at bounding box center [669, 436] width 282 height 35
